Goal: Task Accomplishment & Management: Manage account settings

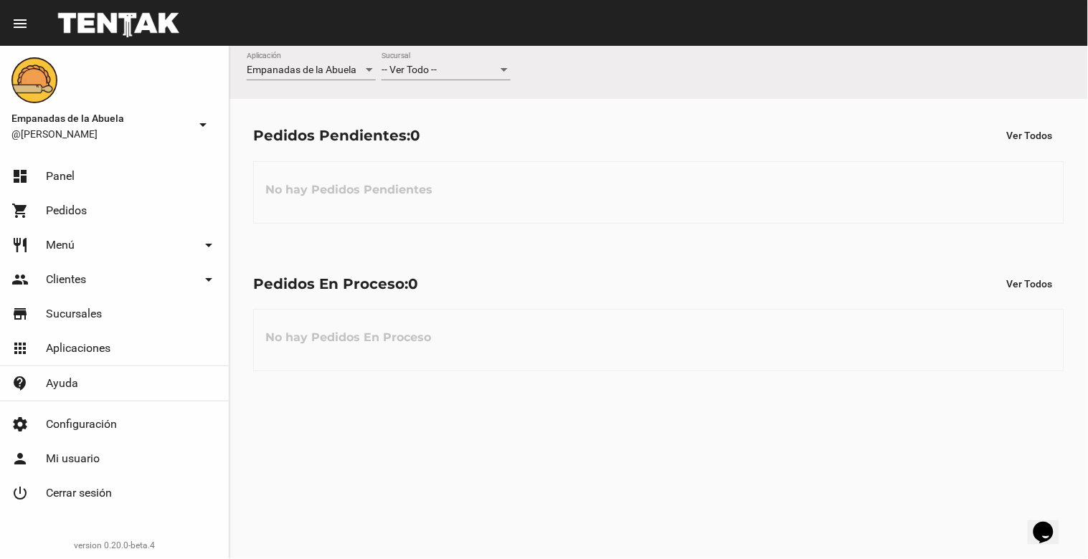
click at [503, 70] on div at bounding box center [504, 70] width 7 height 4
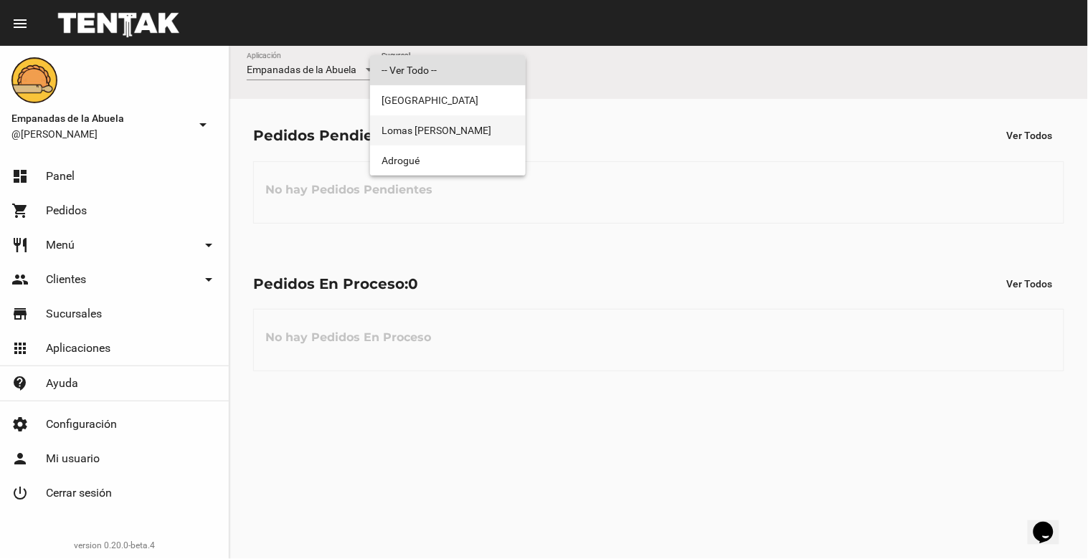
click at [461, 131] on span "Lomas [PERSON_NAME]" at bounding box center [447, 130] width 133 height 30
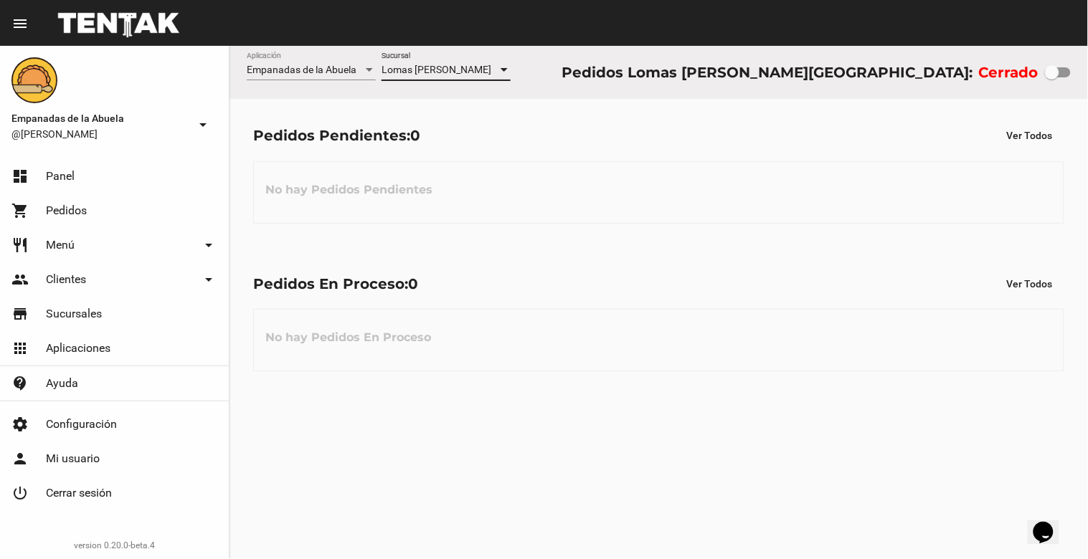
click at [823, 84] on div "Empanadas de la Abuela Aplicación [GEOGRAPHIC_DATA][PERSON_NAME] [GEOGRAPHIC_DA…" at bounding box center [658, 72] width 858 height 53
click at [823, 77] on div at bounding box center [1052, 72] width 14 height 14
click at [823, 77] on input "checkbox" at bounding box center [1051, 77] width 1 height 1
checkbox input "true"
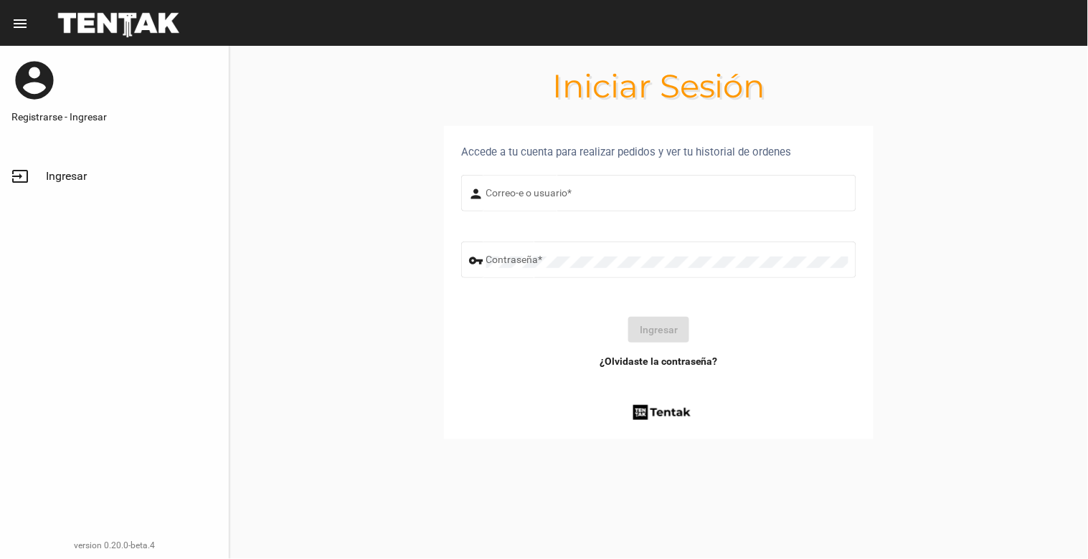
type input "[EMAIL_ADDRESS][DOMAIN_NAME]"
